Goal: Navigation & Orientation: Find specific page/section

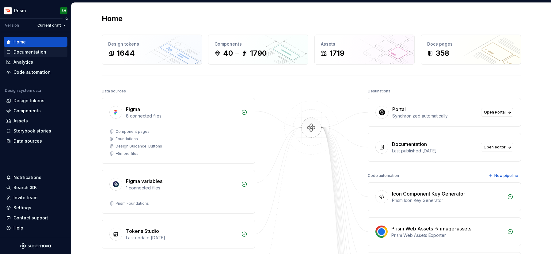
click at [32, 51] on div "Documentation" at bounding box center [29, 52] width 33 height 6
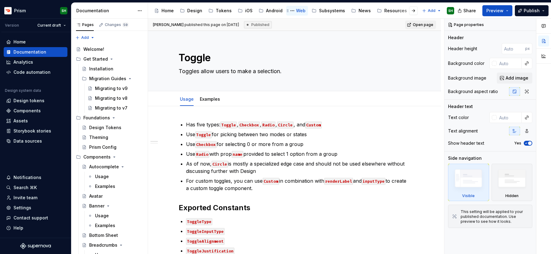
click at [297, 11] on div "Web" at bounding box center [301, 11] width 10 height 6
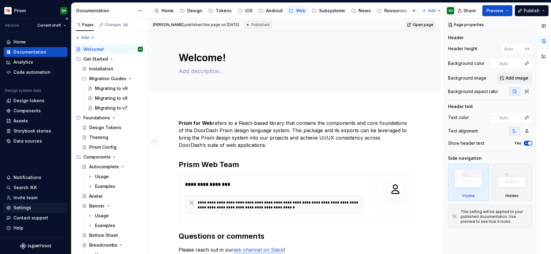
type textarea "*"
click at [26, 207] on div "Settings" at bounding box center [22, 208] width 18 height 6
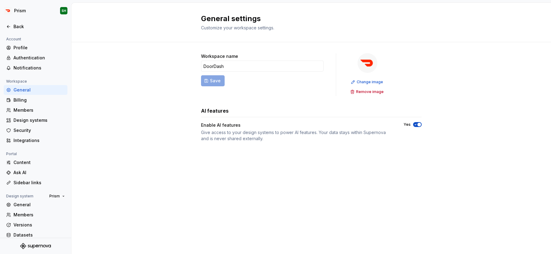
scroll to position [16, 0]
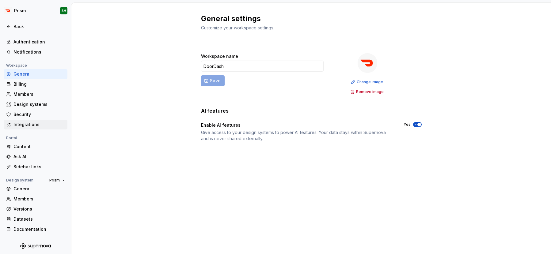
click at [35, 123] on div "Integrations" at bounding box center [39, 125] width 52 height 6
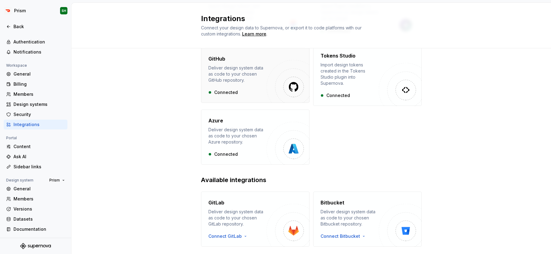
scroll to position [99, 0]
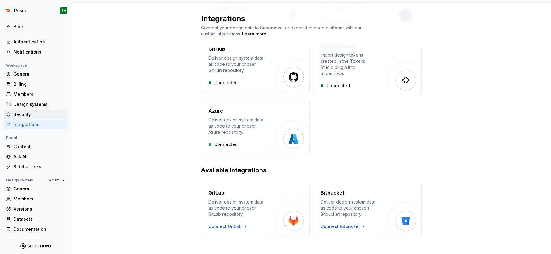
click at [34, 113] on div "Security" at bounding box center [39, 115] width 52 height 6
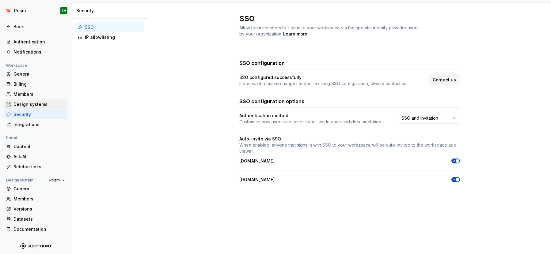
click at [48, 103] on div "Design systems" at bounding box center [39, 104] width 52 height 6
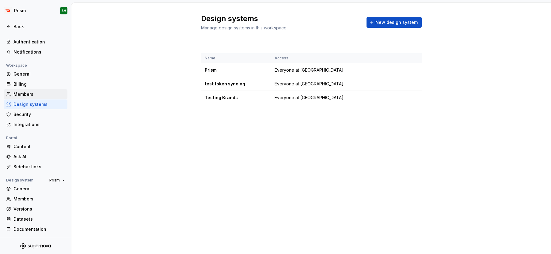
click at [38, 97] on div "Members" at bounding box center [39, 94] width 52 height 6
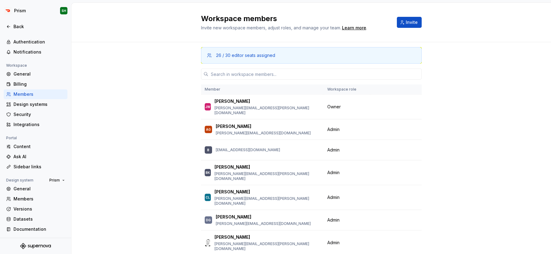
scroll to position [40, 0]
